Goal: Transaction & Acquisition: Purchase product/service

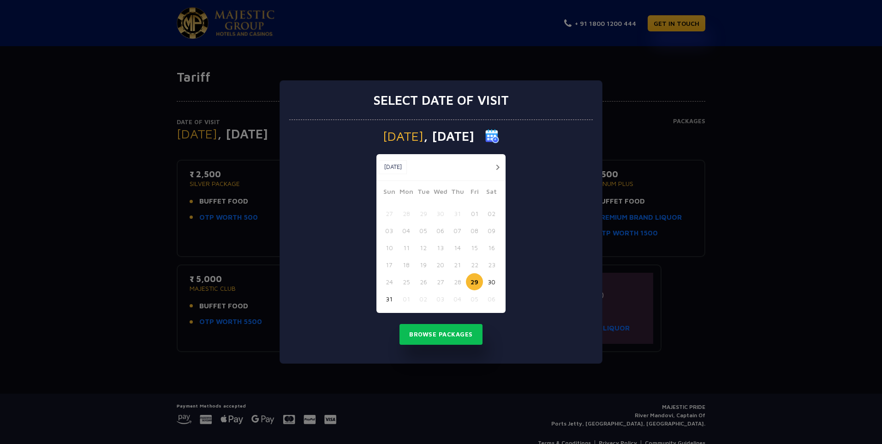
click at [496, 167] on button "button" at bounding box center [498, 167] width 12 height 12
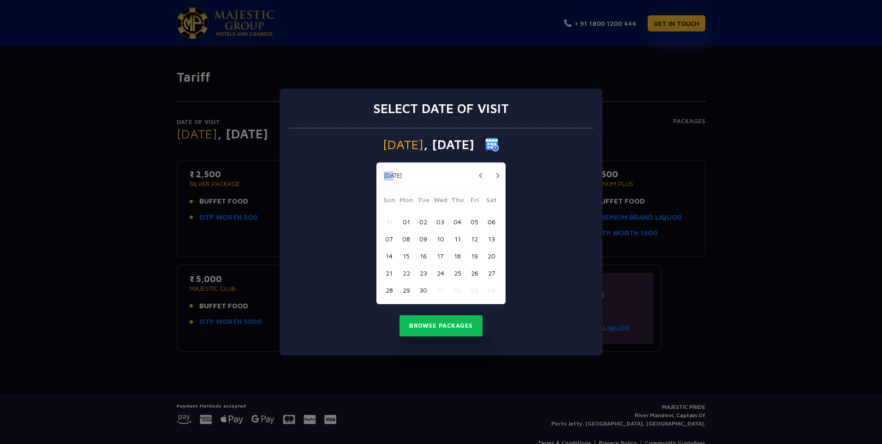
click at [496, 167] on div "Sep, 2025 Sep, 2025" at bounding box center [440, 175] width 129 height 27
drag, startPoint x: 496, startPoint y: 167, endPoint x: 501, endPoint y: 173, distance: 7.6
click at [501, 173] on button "button" at bounding box center [498, 176] width 12 height 12
click at [423, 290] on button "28" at bounding box center [423, 289] width 17 height 17
click at [447, 326] on button "Browse Packages" at bounding box center [440, 325] width 83 height 21
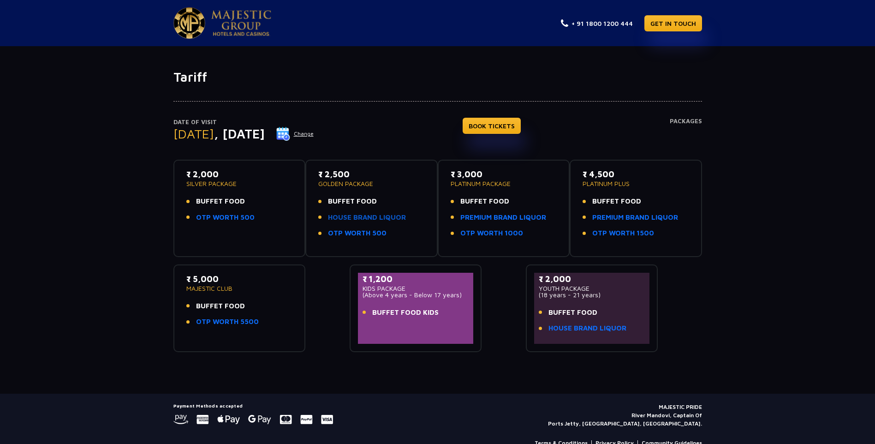
click at [364, 219] on link "HOUSE BRAND LIQUOR" at bounding box center [367, 217] width 78 height 11
drag, startPoint x: 193, startPoint y: 279, endPoint x: 243, endPoint y: 293, distance: 51.4
click at [243, 293] on div "₹ 5,000 MAJESTIC CLUB BUFFET FOOD OTP WORTH 5500" at bounding box center [239, 303] width 107 height 60
click at [257, 228] on div "₹ 2,000 SILVER PACKAGE BUFFET FOOD OTP WORTH 500" at bounding box center [239, 198] width 107 height 60
drag, startPoint x: 186, startPoint y: 173, endPoint x: 256, endPoint y: 223, distance: 86.0
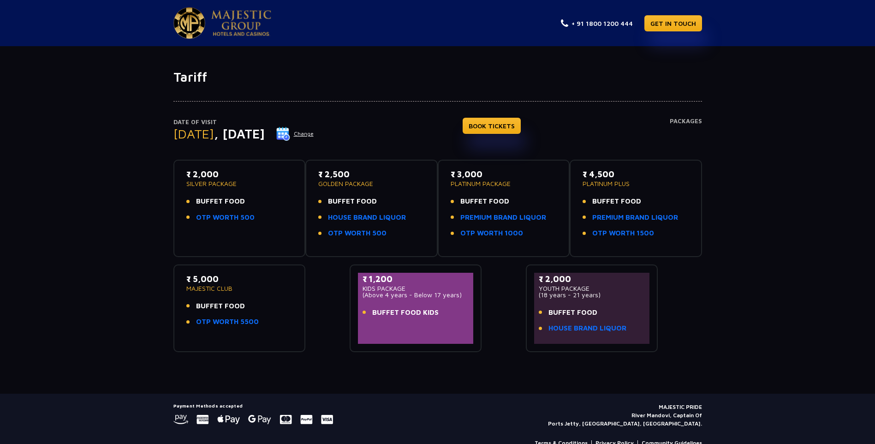
click at [256, 223] on div "₹ 2,000 SILVER PACKAGE BUFFET FOOD OTP WORTH 500" at bounding box center [239, 198] width 107 height 60
drag, startPoint x: 256, startPoint y: 223, endPoint x: 259, endPoint y: 229, distance: 6.0
click at [259, 229] on div "₹ 2,000 SILVER PACKAGE BUFFET FOOD OTP WORTH 500" at bounding box center [240, 208] width 116 height 81
drag, startPoint x: 319, startPoint y: 171, endPoint x: 400, endPoint y: 244, distance: 109.4
click at [400, 244] on div "₹ 2,500 GOLDEN PACKAGE BUFFET FOOD HOUSE BRAND LIQUOR OTP WORTH 500" at bounding box center [371, 206] width 107 height 76
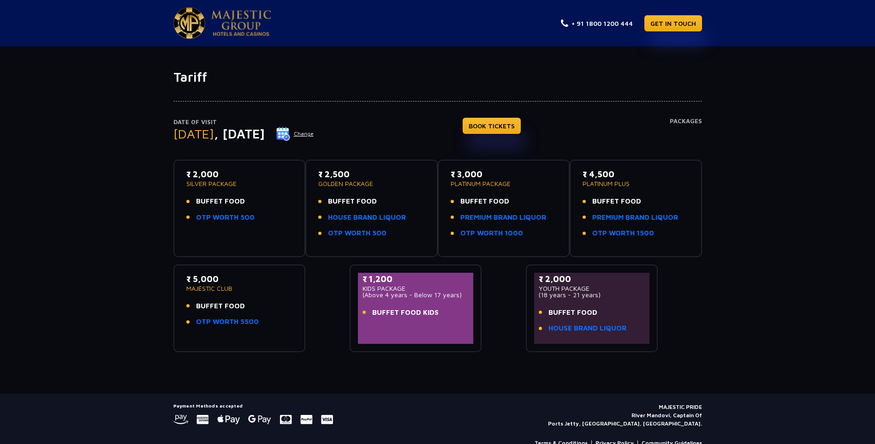
drag, startPoint x: 400, startPoint y: 244, endPoint x: 414, endPoint y: 246, distance: 13.7
click at [414, 246] on div "₹ 2,500 GOLDEN PACKAGE BUFFET FOOD HOUSE BRAND LIQUOR OTP WORTH 500" at bounding box center [372, 208] width 116 height 81
drag, startPoint x: 319, startPoint y: 174, endPoint x: 399, endPoint y: 236, distance: 101.3
click at [399, 236] on div "₹ 2,500 GOLDEN PACKAGE BUFFET FOOD HOUSE BRAND LIQUOR OTP WORTH 500" at bounding box center [371, 206] width 107 height 76
drag, startPoint x: 399, startPoint y: 236, endPoint x: 415, endPoint y: 243, distance: 17.3
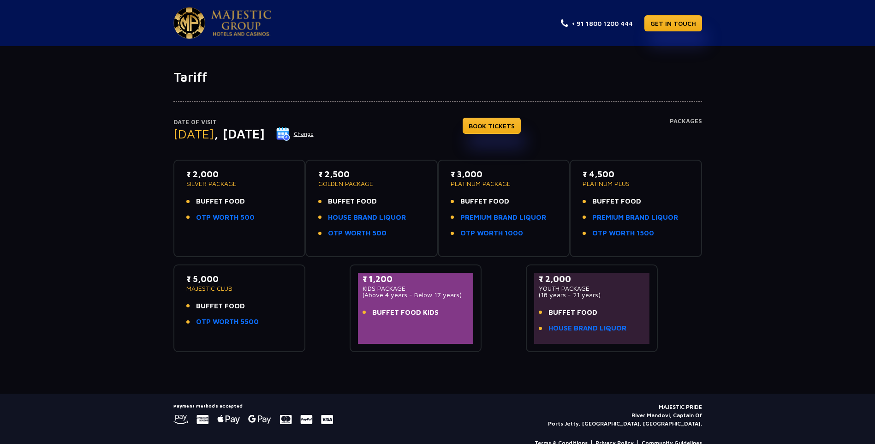
click at [415, 243] on div "₹ 2,500 GOLDEN PACKAGE BUFFET FOOD HOUSE BRAND LIQUOR OTP WORTH 500" at bounding box center [371, 206] width 107 height 76
drag, startPoint x: 318, startPoint y: 174, endPoint x: 388, endPoint y: 243, distance: 98.5
click at [388, 243] on div "₹ 2,500 GOLDEN PACKAGE BUFFET FOOD HOUSE BRAND LIQUOR OTP WORTH 500" at bounding box center [372, 208] width 116 height 81
drag, startPoint x: 388, startPoint y: 243, endPoint x: 406, endPoint y: 247, distance: 18.0
click at [406, 247] on div "₹ 2,500 GOLDEN PACKAGE BUFFET FOOD HOUSE BRAND LIQUOR OTP WORTH 500" at bounding box center [372, 208] width 116 height 81
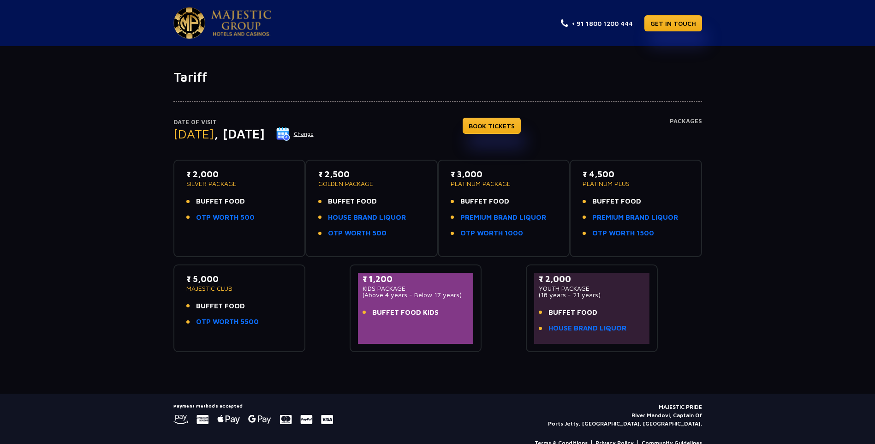
drag, startPoint x: 451, startPoint y: 174, endPoint x: 515, endPoint y: 249, distance: 98.5
click at [515, 249] on div "₹ 3,000 PLATINUM PACKAGE BUFFET FOOD PREMIUM BRAND LIQUOR OTP WORTH 1000" at bounding box center [504, 208] width 132 height 97
